Goal: Information Seeking & Learning: Learn about a topic

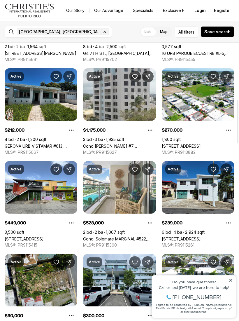
scroll to position [368, 0]
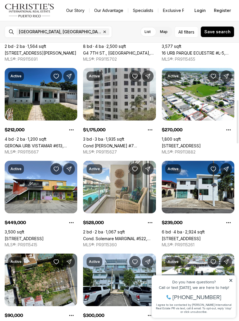
click at [201, 236] on link "115-A17 CALLE 73, CAROLINA PR, 00979" at bounding box center [181, 238] width 39 height 5
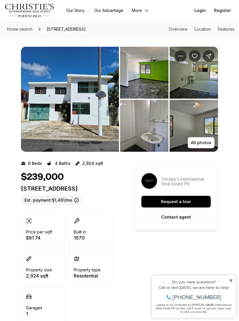
click at [106, 124] on img "View image gallery" at bounding box center [70, 99] width 98 height 105
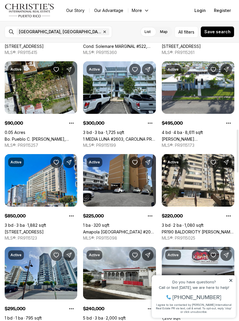
scroll to position [561, 0]
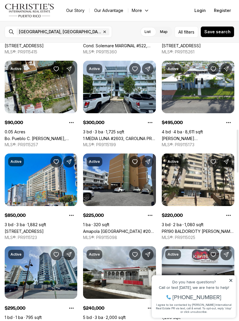
click at [207, 228] on link "PR190 BALDORIOTY [PERSON_NAME] #206, CAROLINA [GEOGRAPHIC_DATA], 00983" at bounding box center [198, 230] width 73 height 5
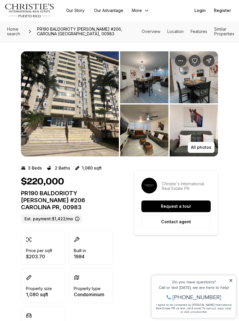
click at [100, 126] on img "View image gallery" at bounding box center [70, 103] width 98 height 105
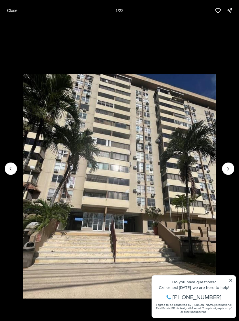
click at [233, 168] on button "Next slide" at bounding box center [228, 168] width 12 height 12
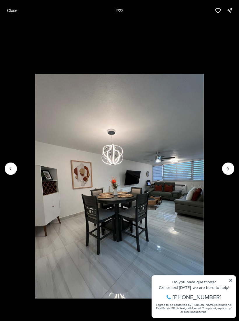
click at [230, 170] on icon "Next slide" at bounding box center [228, 168] width 6 height 6
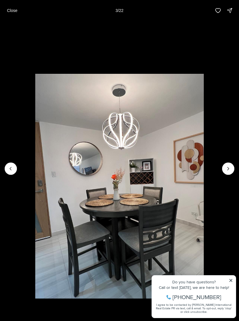
click at [226, 167] on icon "Next slide" at bounding box center [228, 168] width 6 height 6
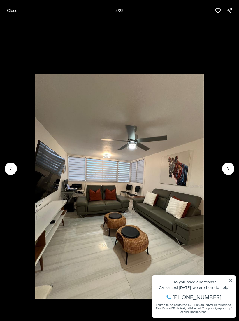
click at [226, 171] on icon "Next slide" at bounding box center [228, 168] width 6 height 6
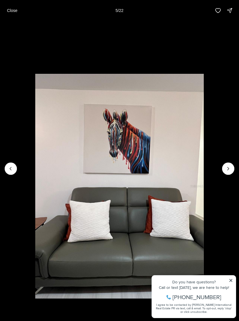
click at [229, 167] on icon "Next slide" at bounding box center [228, 168] width 6 height 6
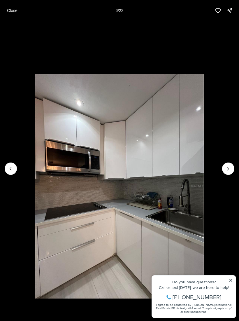
click at [229, 170] on icon "Next slide" at bounding box center [228, 168] width 6 height 6
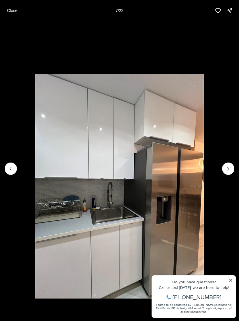
click at [226, 171] on icon "Next slide" at bounding box center [228, 168] width 6 height 6
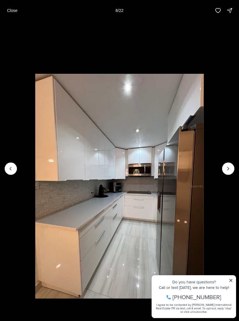
click at [229, 166] on icon "Next slide" at bounding box center [228, 168] width 6 height 6
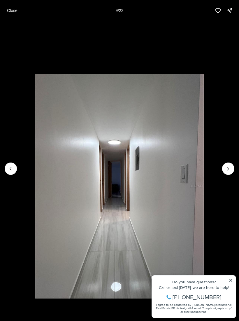
click at [229, 168] on icon "Next slide" at bounding box center [228, 168] width 6 height 6
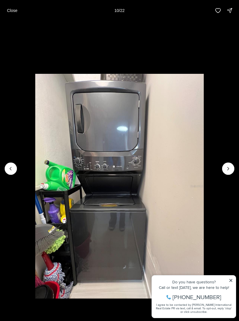
click at [229, 171] on icon "Next slide" at bounding box center [228, 168] width 6 height 6
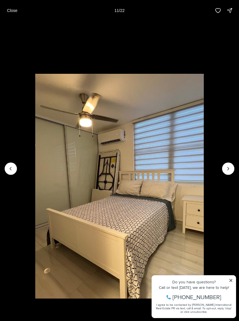
click at [226, 169] on icon "Next slide" at bounding box center [228, 168] width 6 height 6
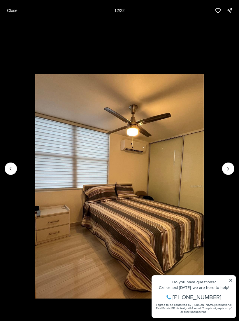
click at [230, 168] on icon "Next slide" at bounding box center [228, 168] width 6 height 6
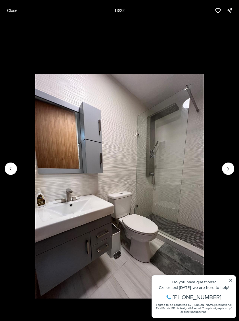
click at [228, 171] on icon "Next slide" at bounding box center [228, 168] width 6 height 6
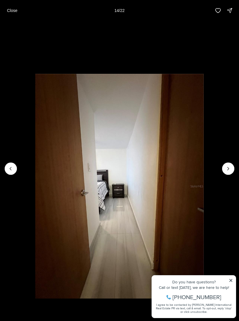
click at [12, 170] on icon "Previous slide" at bounding box center [11, 168] width 6 height 6
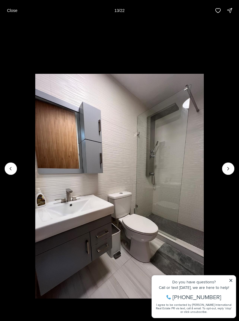
click at [229, 170] on icon "Next slide" at bounding box center [228, 168] width 6 height 6
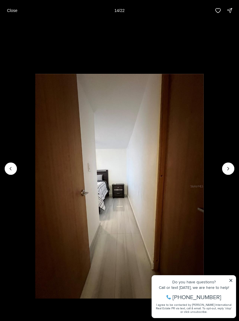
click at [226, 170] on icon "Next slide" at bounding box center [228, 168] width 6 height 6
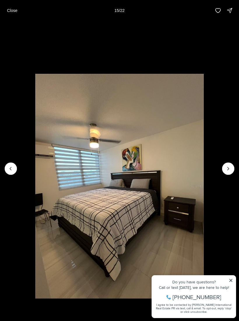
click at [228, 175] on li "15 of 22" at bounding box center [119, 168] width 239 height 295
click at [230, 169] on icon "Next slide" at bounding box center [228, 168] width 6 height 6
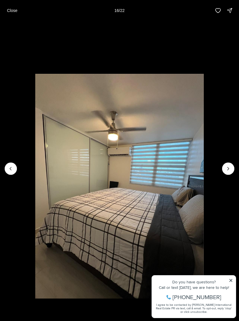
click at [228, 171] on icon "Next slide" at bounding box center [228, 168] width 6 height 6
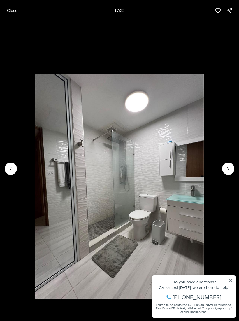
click at [228, 170] on icon "Next slide" at bounding box center [228, 168] width 6 height 6
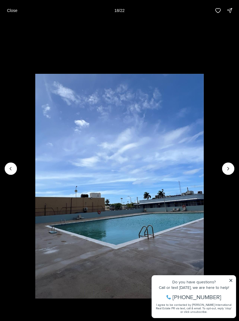
click at [228, 168] on icon "Next slide" at bounding box center [228, 168] width 6 height 6
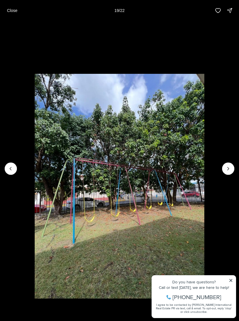
click at [228, 169] on icon "Next slide" at bounding box center [228, 168] width 6 height 6
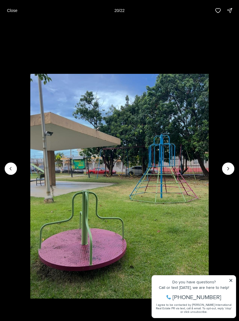
click at [223, 169] on button "Next slide" at bounding box center [228, 168] width 12 height 12
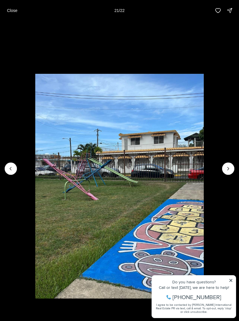
click at [228, 170] on icon "Next slide" at bounding box center [228, 168] width 1 height 3
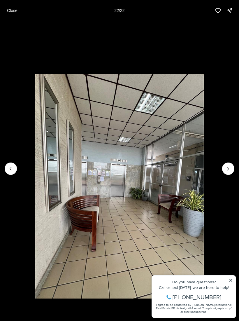
click at [229, 172] on div at bounding box center [228, 168] width 12 height 12
click at [224, 163] on li "22 of 22" at bounding box center [119, 168] width 239 height 295
click at [230, 217] on li "22 of 22" at bounding box center [119, 168] width 239 height 295
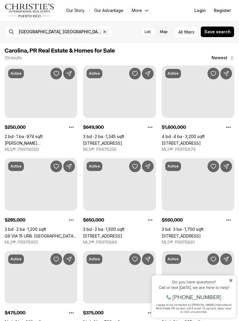
scroll to position [561, 0]
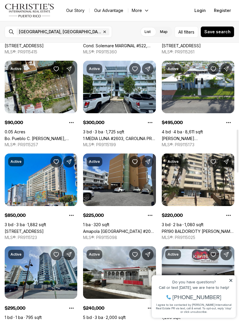
click at [215, 228] on link "PR190 BALDORIOTY DE CASTRO #206, CAROLINA PR, 00983" at bounding box center [198, 230] width 73 height 5
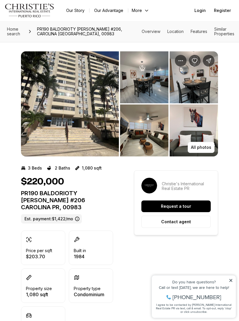
click at [111, 28] on span "PR190 BALDORIOTY [PERSON_NAME] #206, CAROLINA [GEOGRAPHIC_DATA], 00983" at bounding box center [88, 31] width 107 height 14
click at [157, 31] on link "Overview" at bounding box center [151, 31] width 19 height 5
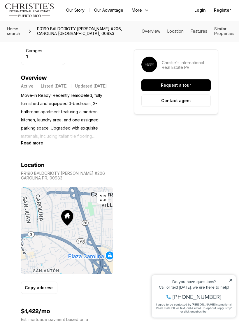
scroll to position [307, 0]
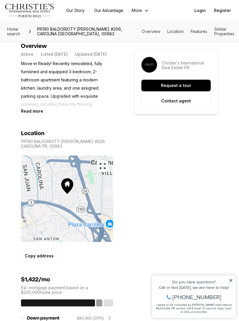
click at [178, 31] on link "Location" at bounding box center [175, 31] width 16 height 5
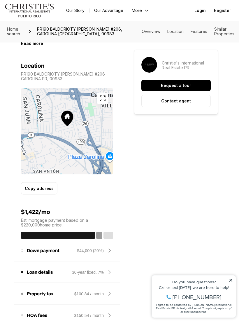
scroll to position [383, 0]
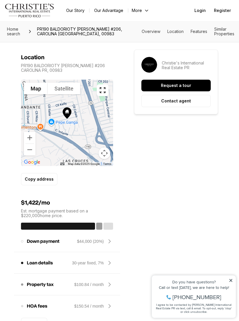
click at [94, 134] on div at bounding box center [67, 123] width 92 height 86
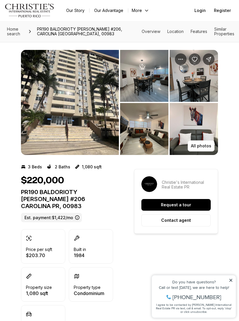
scroll to position [0, 0]
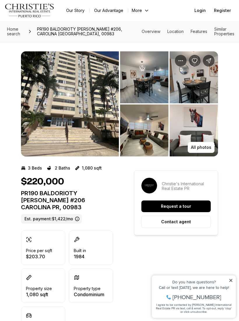
click at [201, 34] on link "Features" at bounding box center [199, 31] width 17 height 5
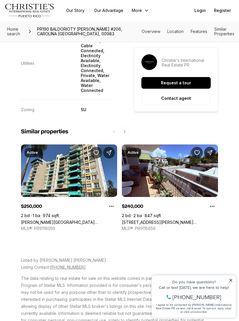
scroll to position [1483, 0]
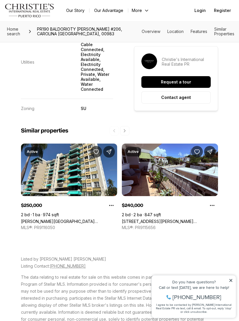
click at [79, 219] on link "[PERSON_NAME][GEOGRAPHIC_DATA] [STREET_ADDRESS]" at bounding box center [69, 221] width 96 height 5
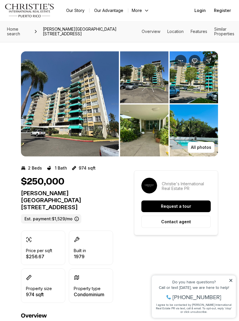
click at [96, 132] on img "View image gallery" at bounding box center [70, 103] width 98 height 105
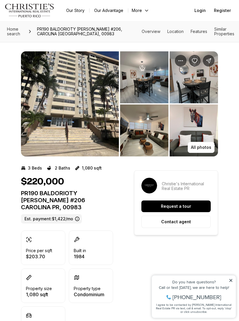
click at [98, 283] on div "Property type Condominium" at bounding box center [89, 285] width 31 height 22
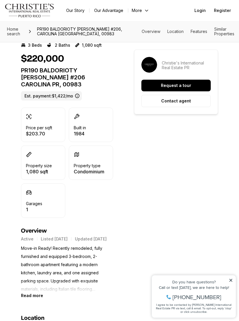
scroll to position [123, 0]
click at [39, 297] on b "Read more" at bounding box center [32, 295] width 22 height 5
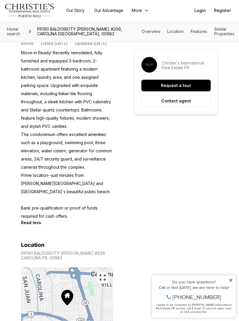
scroll to position [318, 0]
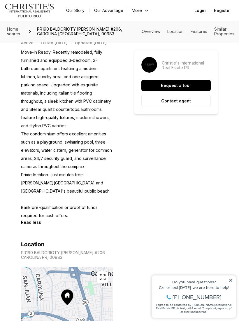
click at [77, 256] on p "PR190 BALDORIOTY [PERSON_NAME] #206 CAROLINA PR, 00983" at bounding box center [67, 254] width 92 height 9
copy p "PR190 BALDORIOTY [PERSON_NAME] #206 CAROLINA PR, 00983"
